Goal: Task Accomplishment & Management: Use online tool/utility

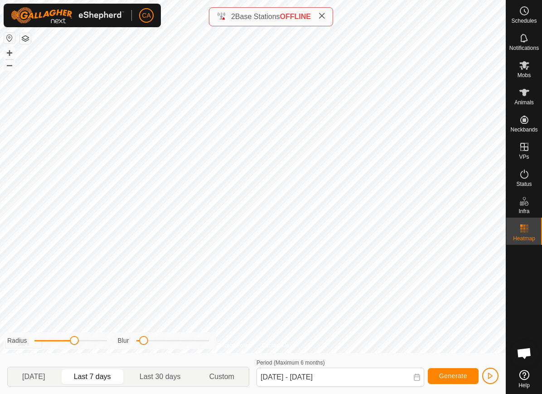
click at [44, 381] on span "[DATE]" at bounding box center [33, 376] width 23 height 11
type input "[DATE] - [DATE]"
click at [525, 106] on div "Animals" at bounding box center [524, 95] width 36 height 27
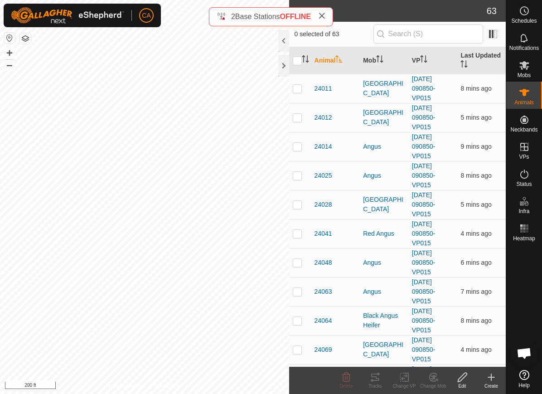
click at [299, 90] on p-checkbox at bounding box center [297, 88] width 9 height 7
checkbox input "true"
click at [301, 114] on p-checkbox at bounding box center [297, 117] width 9 height 7
checkbox input "true"
click at [301, 144] on p-checkbox at bounding box center [297, 146] width 9 height 7
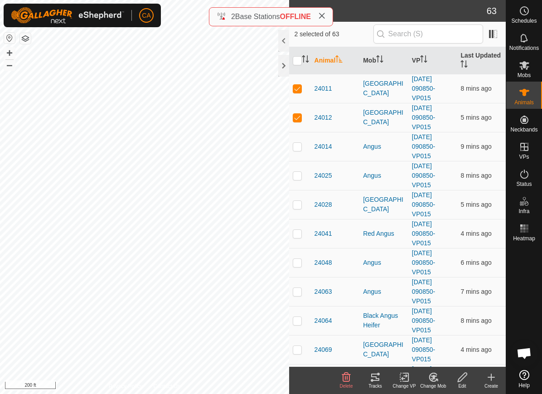
checkbox input "true"
click at [300, 174] on p-checkbox at bounding box center [297, 175] width 9 height 7
checkbox input "true"
click at [296, 204] on p-checkbox at bounding box center [297, 204] width 9 height 7
checkbox input "true"
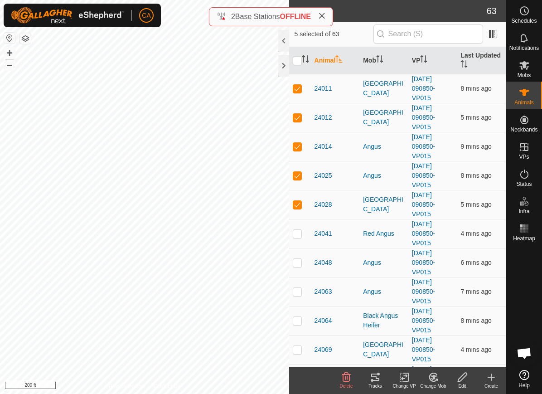
click at [297, 235] on p-checkbox at bounding box center [297, 233] width 9 height 7
checkbox input "true"
click at [296, 259] on p-checkbox at bounding box center [297, 262] width 9 height 7
checkbox input "true"
click at [298, 288] on p-checkbox at bounding box center [297, 291] width 9 height 7
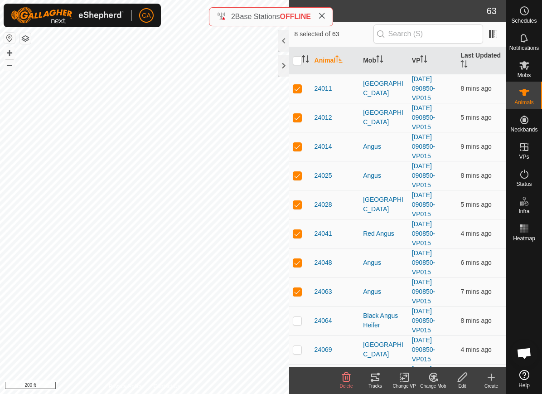
checkbox input "true"
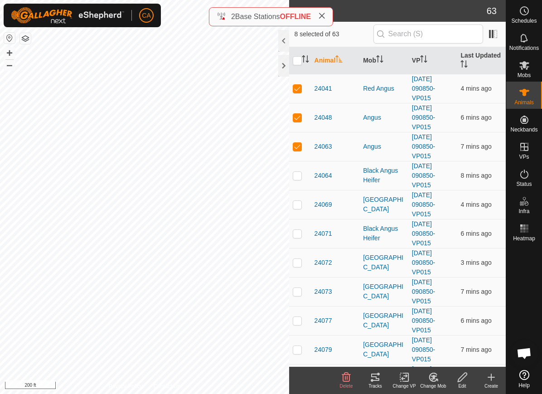
scroll to position [148, 0]
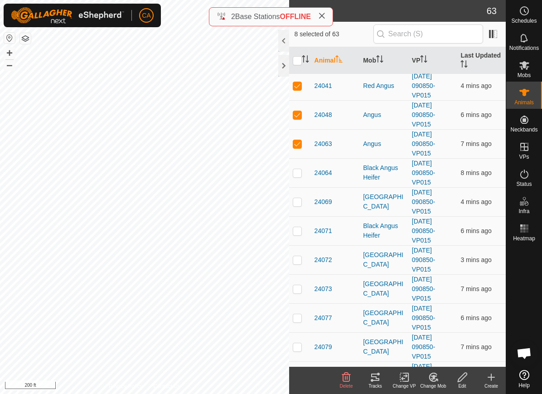
click at [295, 266] on td at bounding box center [300, 259] width 22 height 29
checkbox input "true"
click at [298, 281] on td at bounding box center [300, 288] width 22 height 29
checkbox input "true"
click at [299, 312] on td at bounding box center [300, 317] width 22 height 29
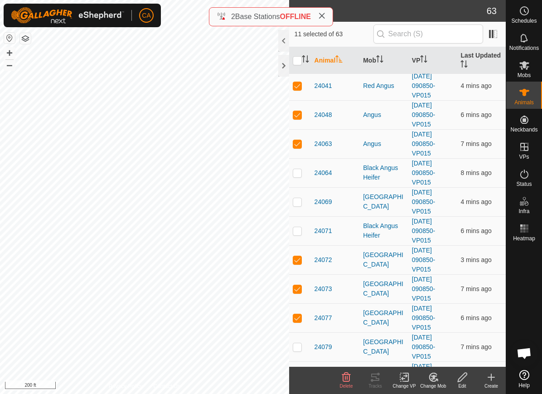
click at [299, 314] on p-checkbox at bounding box center [297, 317] width 9 height 7
checkbox input "false"
click at [376, 381] on icon at bounding box center [375, 377] width 11 height 11
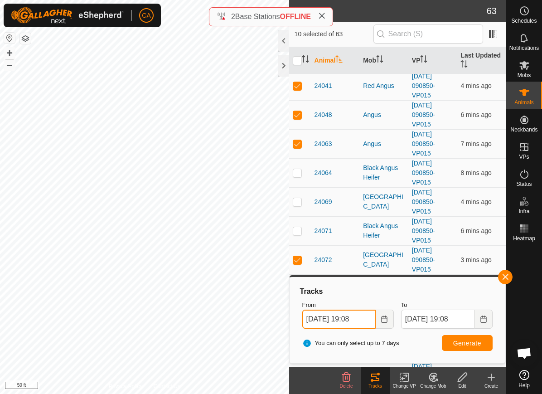
click at [353, 318] on input "[DATE] 19:08" at bounding box center [338, 318] width 73 height 19
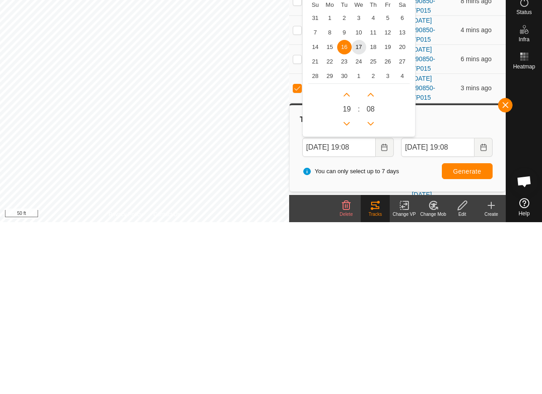
click at [314, 212] on span "14" at bounding box center [315, 219] width 14 height 14
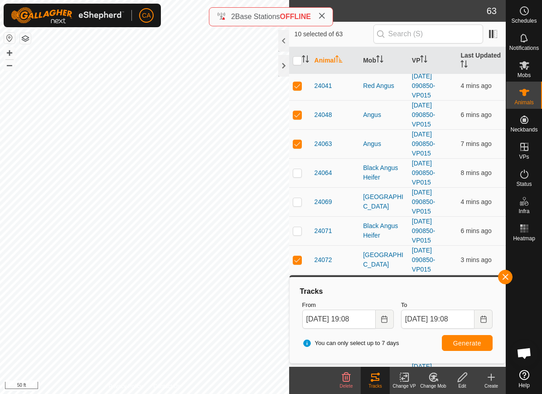
click at [473, 343] on span "Generate" at bounding box center [467, 342] width 28 height 7
click at [348, 311] on input "[DATE] 19:08" at bounding box center [338, 318] width 73 height 19
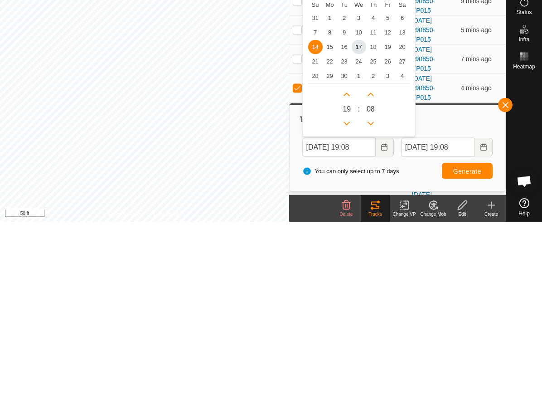
click at [359, 197] on span "10" at bounding box center [359, 204] width 14 height 14
type input "[DATE] 19:08"
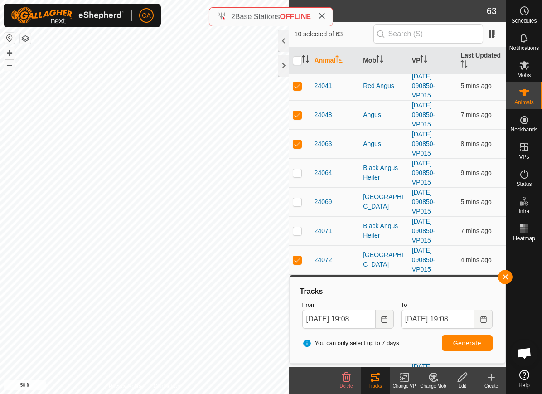
click at [468, 343] on span "Generate" at bounding box center [467, 342] width 28 height 7
